Goal: Task Accomplishment & Management: Manage account settings

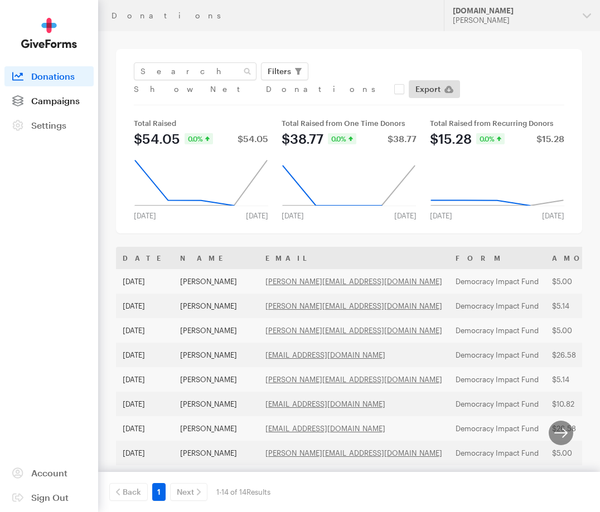
click at [41, 109] on link "Campaigns" at bounding box center [48, 101] width 89 height 20
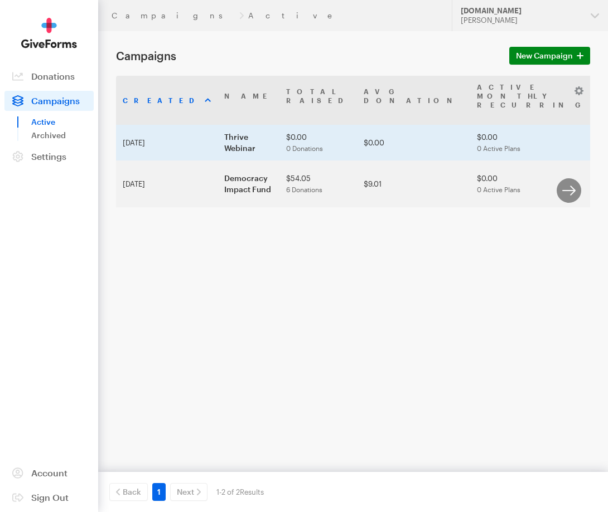
click at [217, 148] on td "Thrive Webinar" at bounding box center [248, 143] width 62 height 36
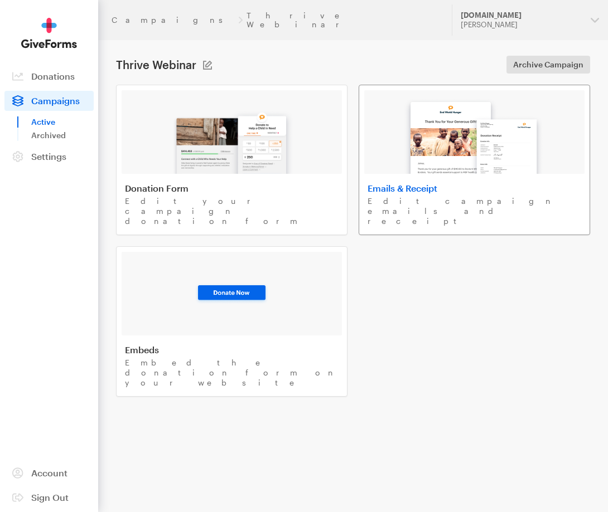
click at [474, 139] on img at bounding box center [474, 132] width 150 height 82
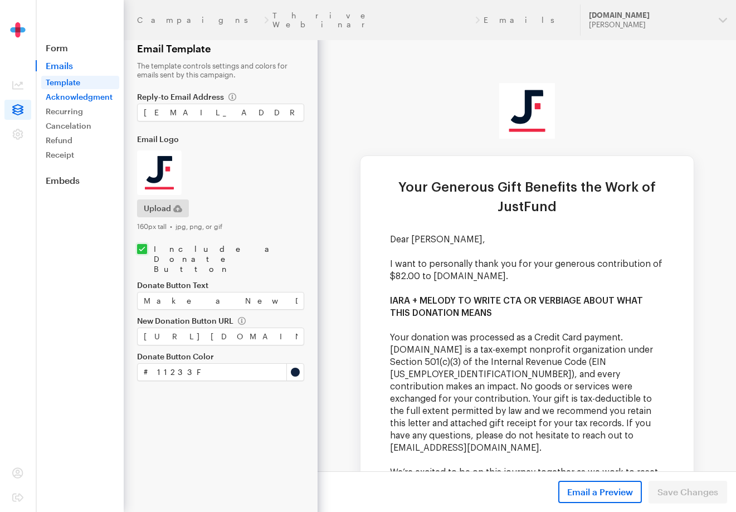
click at [66, 96] on link "Acknowledgment" at bounding box center [80, 96] width 78 height 13
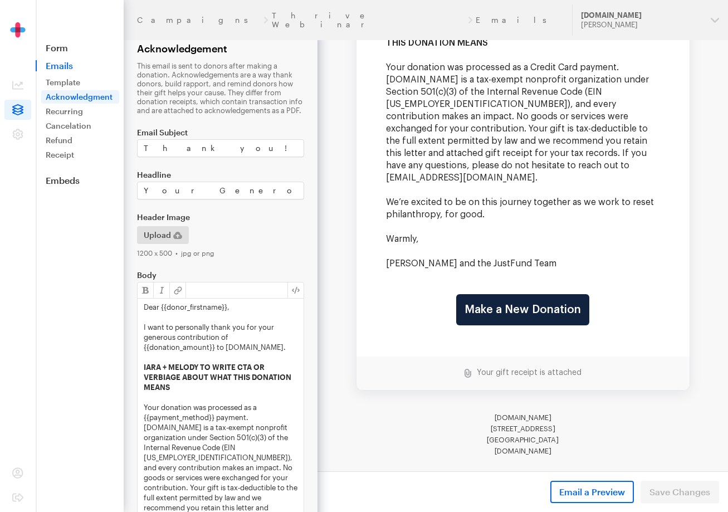
scroll to position [150, 0]
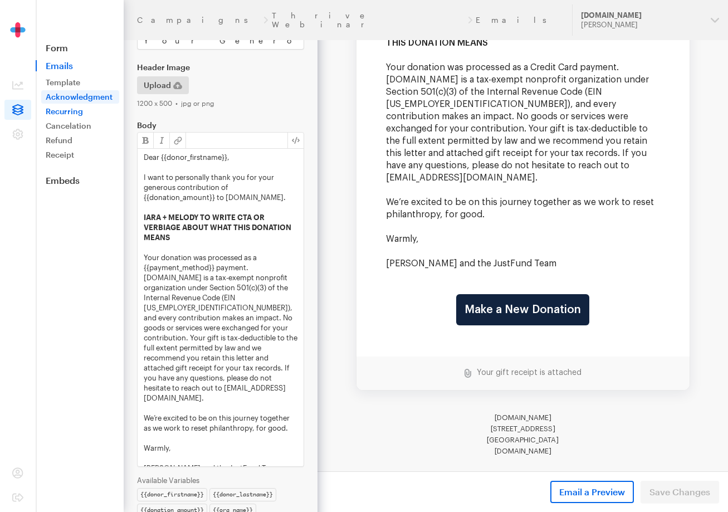
click at [79, 114] on link "Recurring" at bounding box center [80, 111] width 78 height 13
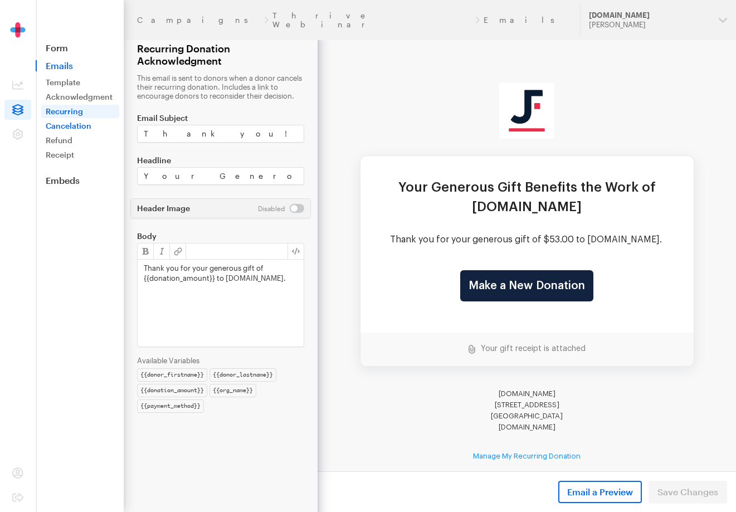
click at [77, 127] on link "Cancelation" at bounding box center [80, 125] width 78 height 13
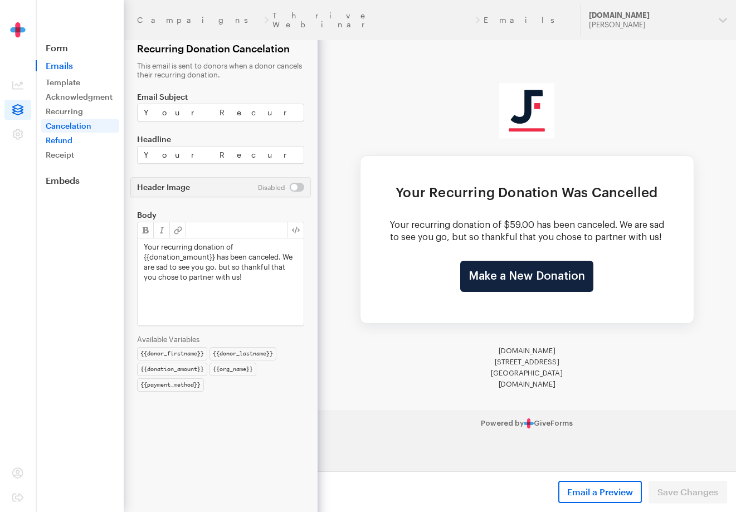
click at [72, 140] on link "Refund" at bounding box center [80, 140] width 78 height 13
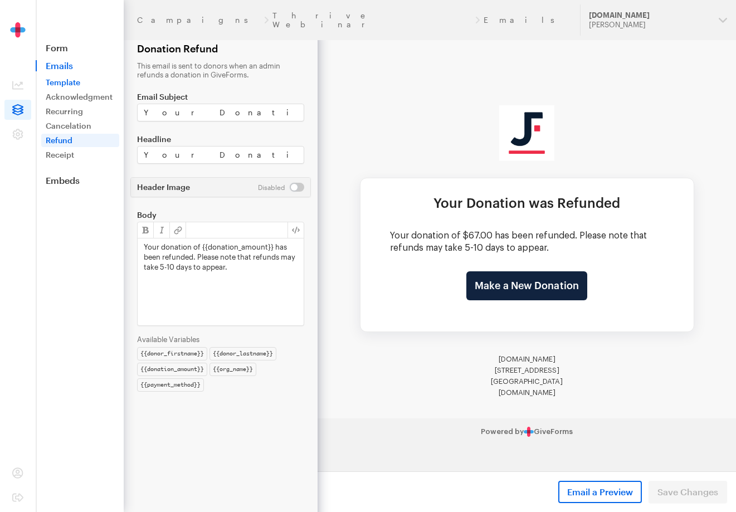
click at [52, 84] on link "Template" at bounding box center [80, 82] width 78 height 13
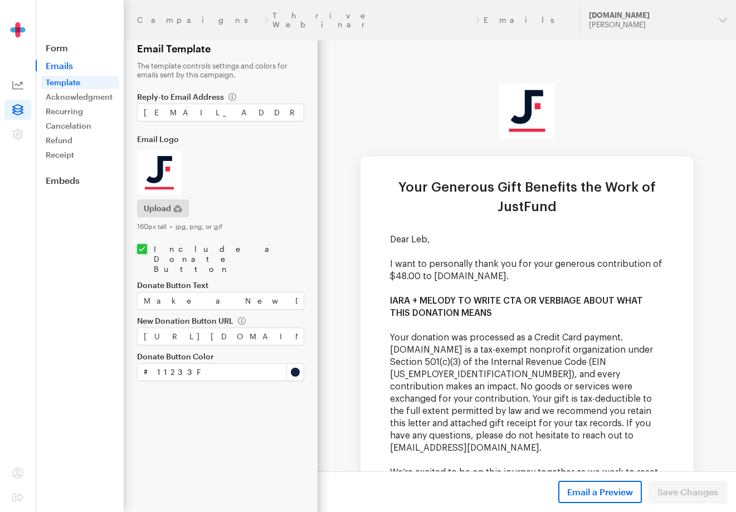
click at [20, 84] on icon at bounding box center [17, 85] width 11 height 11
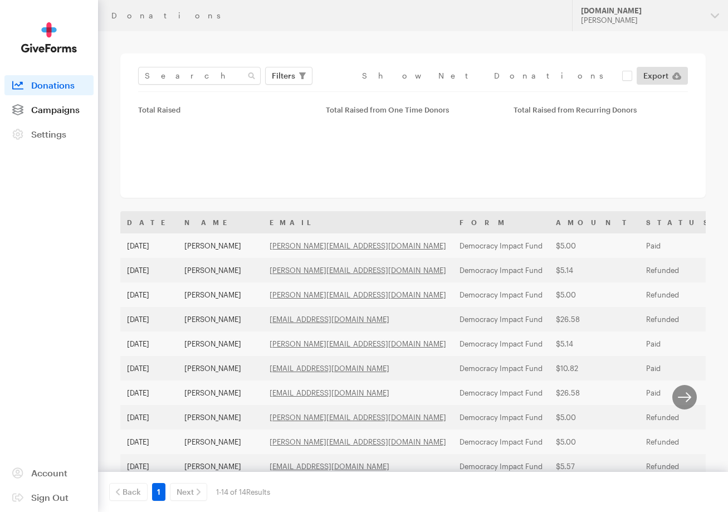
click at [73, 115] on link "Campaigns" at bounding box center [48, 110] width 89 height 20
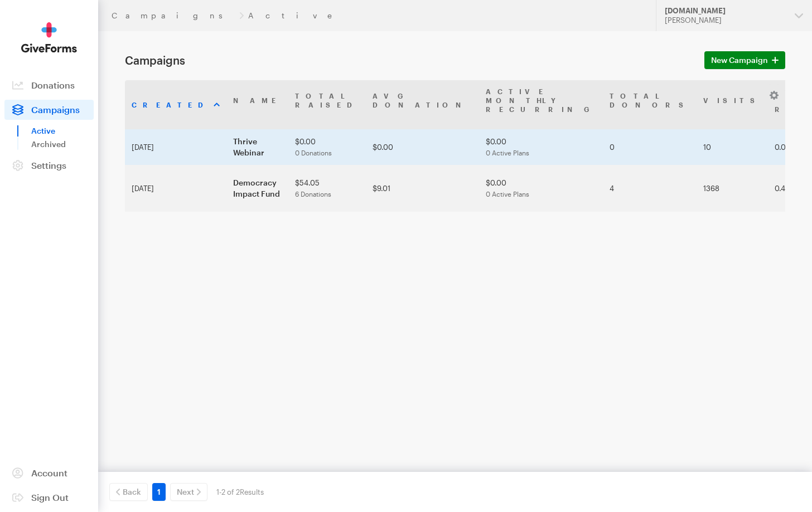
click at [231, 129] on td "Thrive Webinar" at bounding box center [257, 147] width 62 height 36
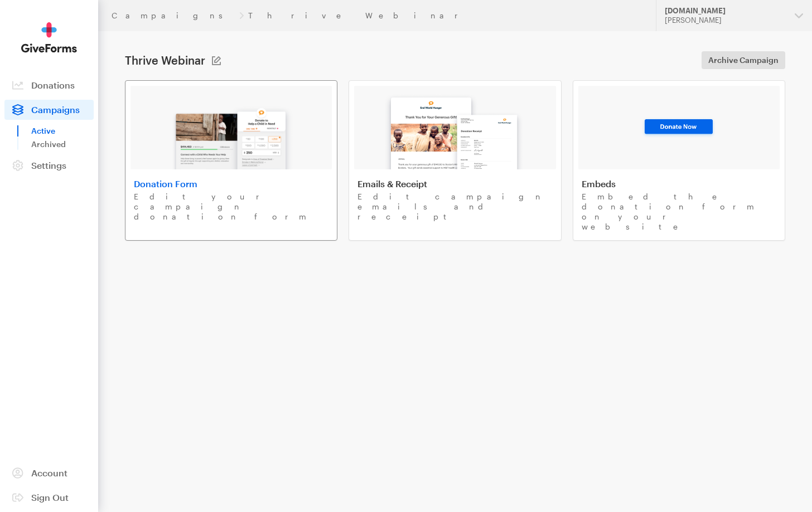
click at [283, 202] on link "Donation Form Edit your campaign donation form" at bounding box center [231, 160] width 212 height 161
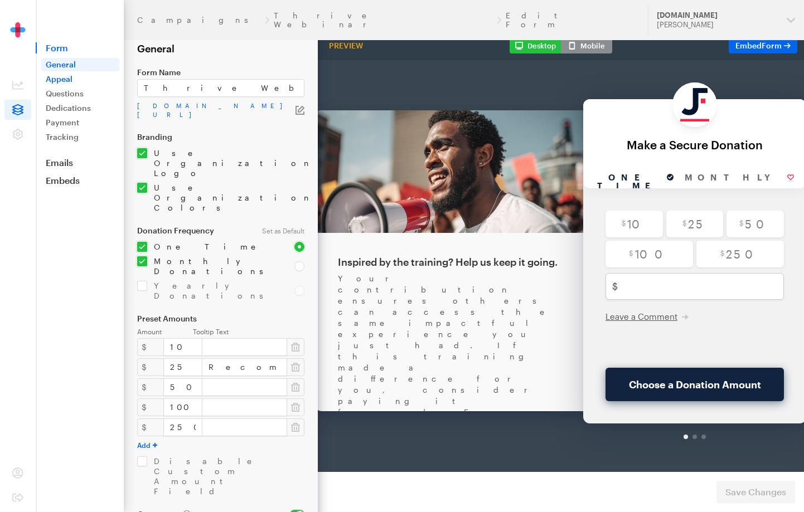
click at [71, 82] on link "Appeal" at bounding box center [80, 78] width 78 height 13
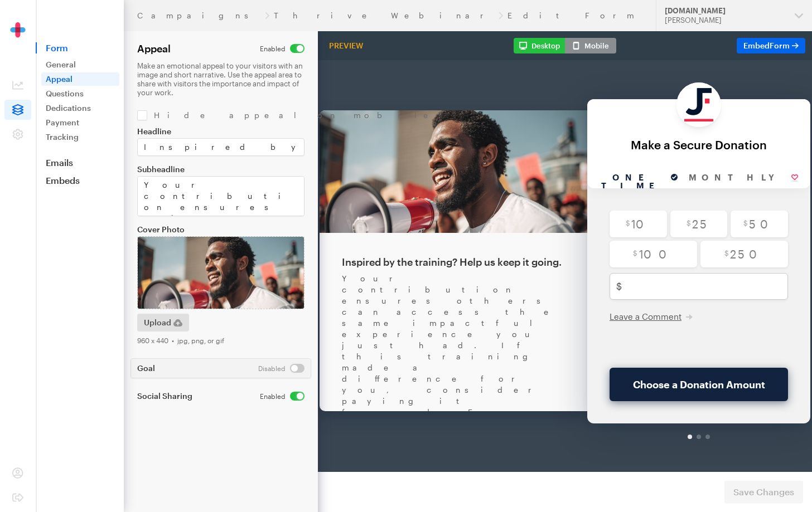
click at [295, 397] on input "checkbox" at bounding box center [282, 396] width 45 height 9
click at [293, 396] on input "checkbox" at bounding box center [281, 396] width 46 height 9
checkbox input "true"
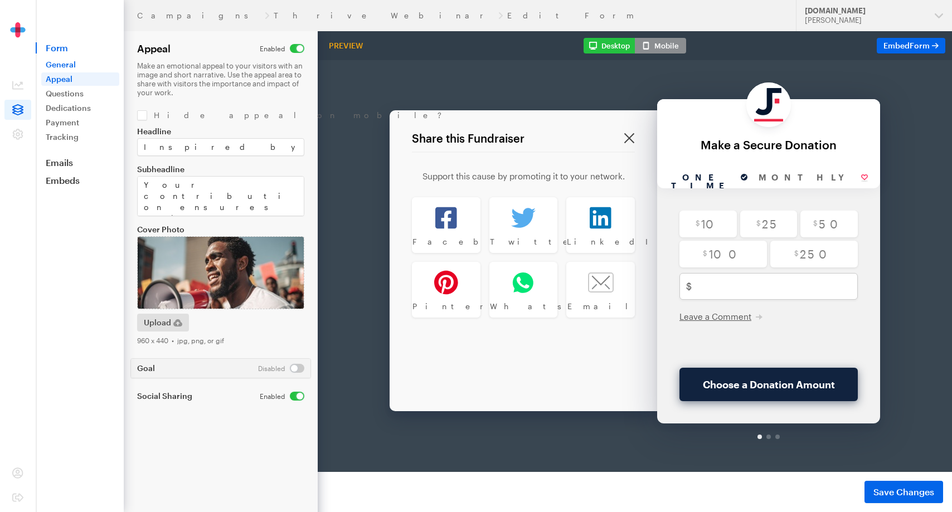
click at [59, 63] on link "General" at bounding box center [80, 64] width 78 height 13
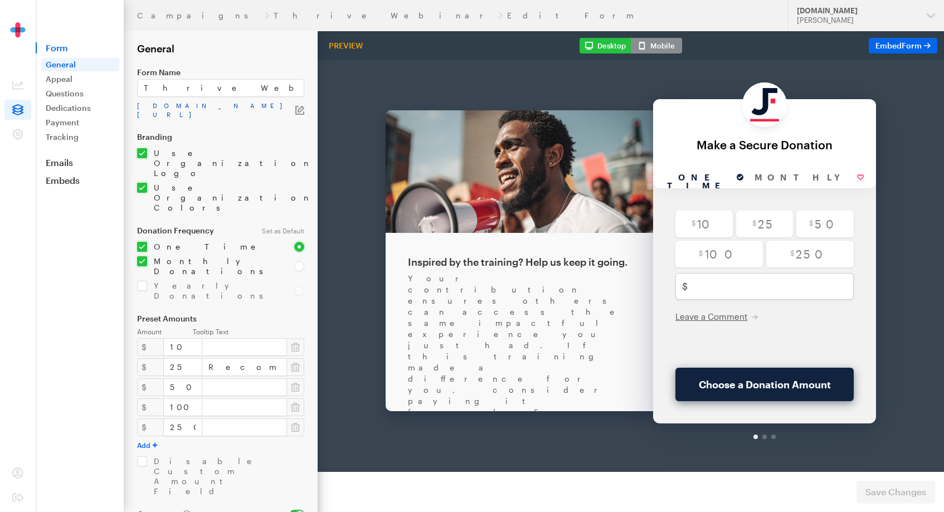
click at [214, 108] on link "[DOMAIN_NAME][URL]" at bounding box center [216, 110] width 158 height 18
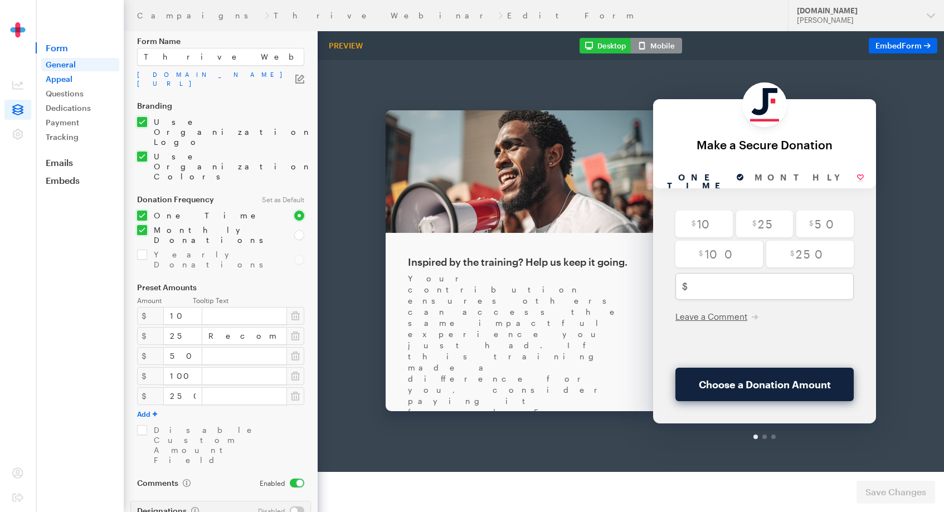
click at [75, 82] on link "Appeal" at bounding box center [80, 78] width 78 height 13
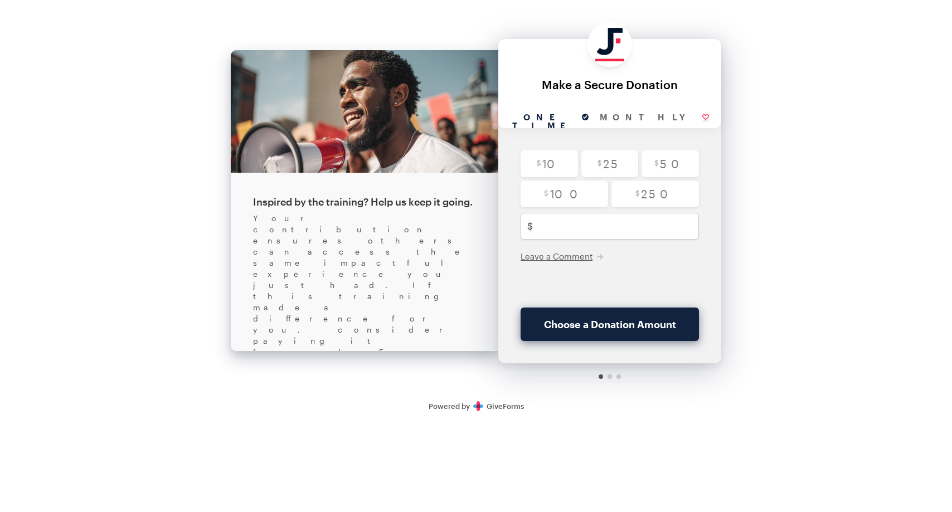
click at [343, 503] on link "Share this Fundraiser" at bounding box center [312, 513] width 118 height 21
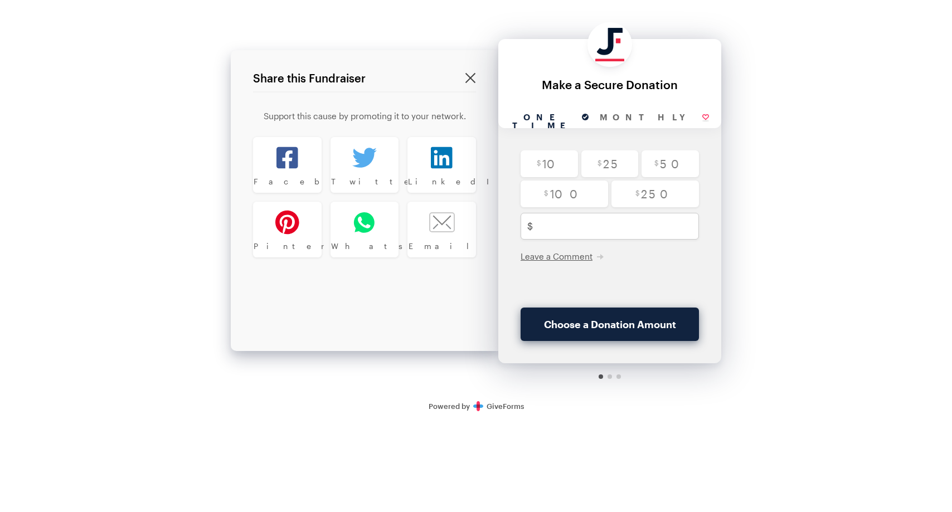
click at [350, 304] on div "Back Inspired by the training? Help us keep it going. Your contribution ensures…" at bounding box center [365, 200] width 268 height 301
drag, startPoint x: 273, startPoint y: 147, endPoint x: 293, endPoint y: 224, distance: 79.4
click at [273, 147] on div at bounding box center [287, 158] width 67 height 40
click at [372, 169] on icon at bounding box center [364, 157] width 25 height 25
click at [433, 158] on icon at bounding box center [442, 158] width 22 height 22
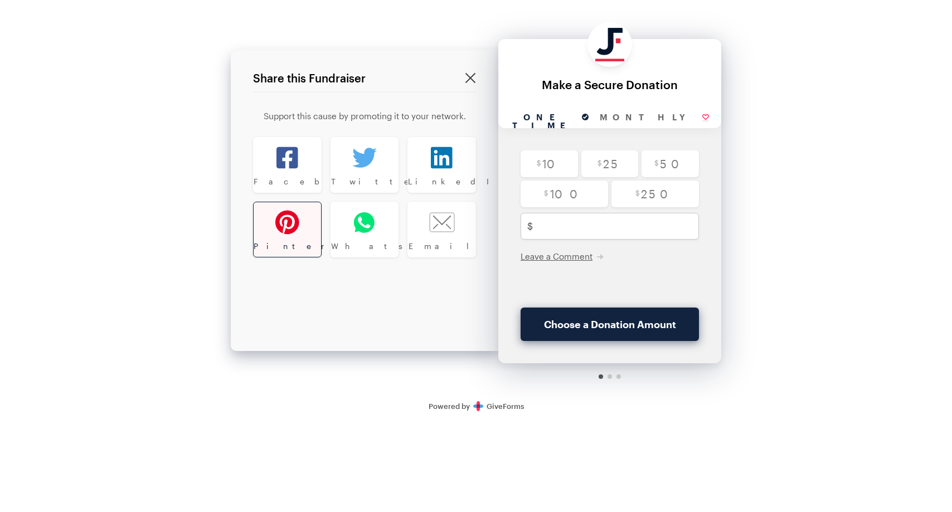
click at [284, 242] on div "Pinterest" at bounding box center [287, 246] width 67 height 8
click at [449, 252] on link "Email" at bounding box center [441, 230] width 69 height 56
click at [145, 307] on div "Back About this Fundraiser Back Inspired by the training? Help us keep it going…" at bounding box center [476, 211] width 952 height 422
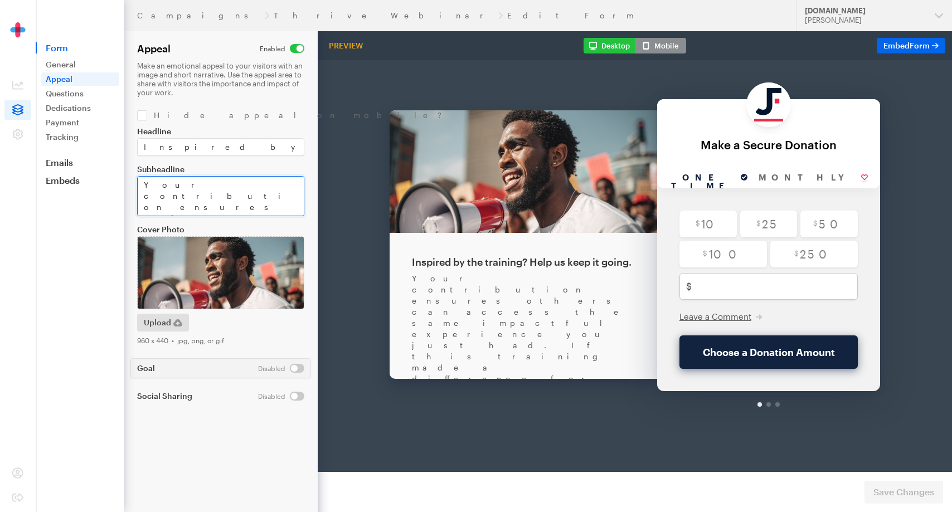
click at [179, 187] on textarea "Your contribution ensures others can access the same impactful experience you j…" at bounding box center [220, 196] width 167 height 40
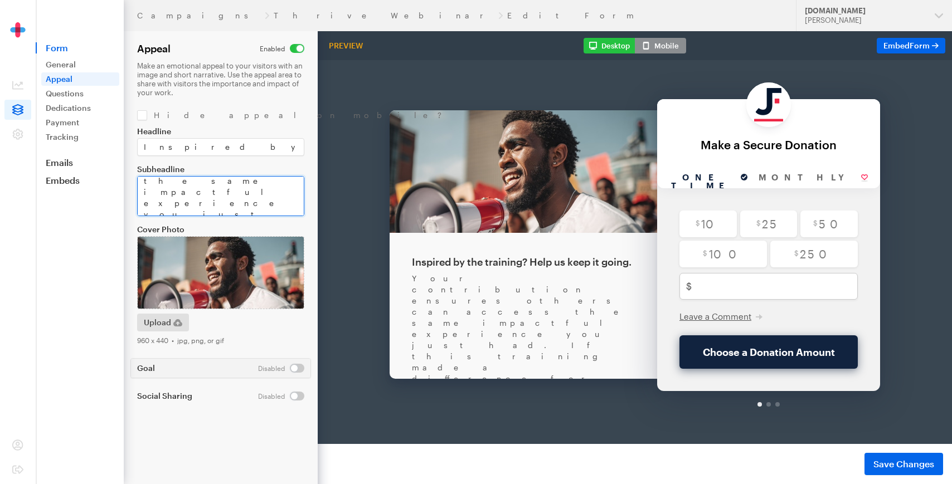
scroll to position [61, 0]
click at [156, 192] on textarea "Your contribution ensures others can access the same impactful experience you j…" at bounding box center [220, 196] width 167 height 40
type textarea "Your donation ensures others can access the same impactful experience you just …"
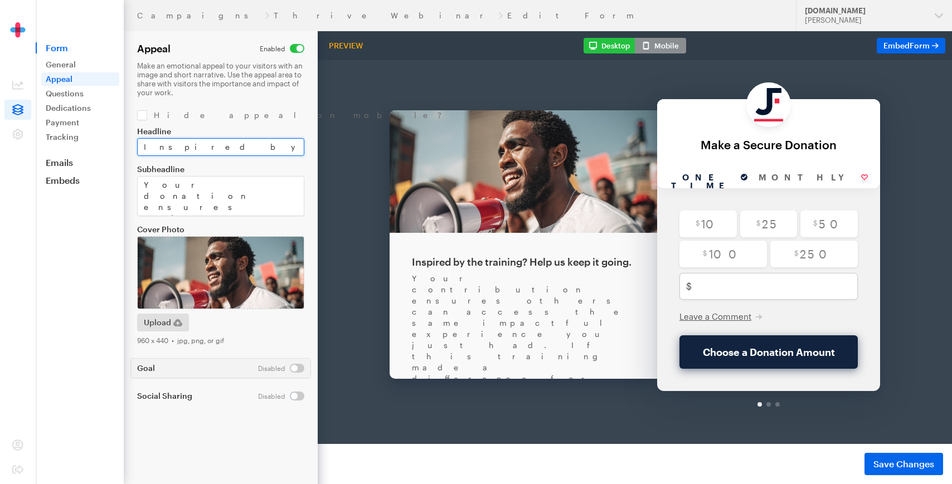
drag, startPoint x: 584, startPoint y: 177, endPoint x: 356, endPoint y: 124, distance: 234.0
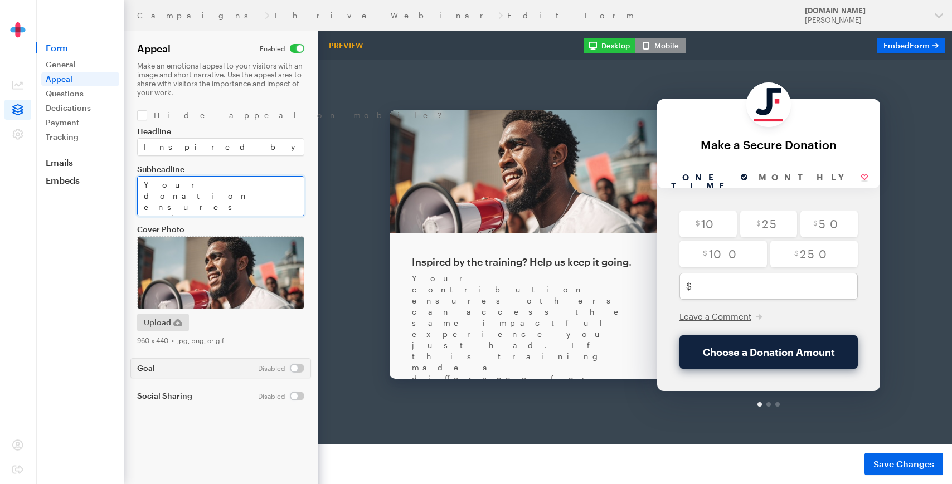
click at [243, 198] on textarea "Your contribution ensures others can access the same impactful experience you j…" at bounding box center [220, 196] width 167 height 40
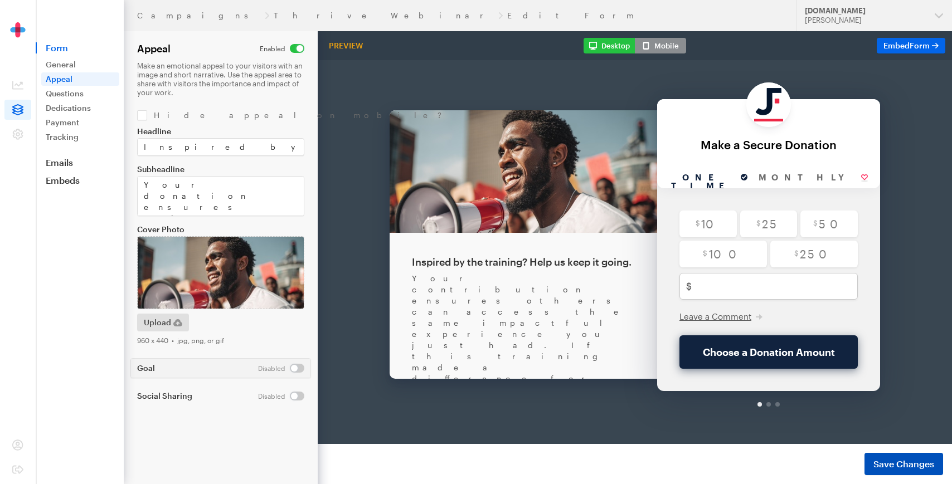
click at [919, 465] on span "Save Changes" at bounding box center [903, 464] width 61 height 13
